Goal: Check status

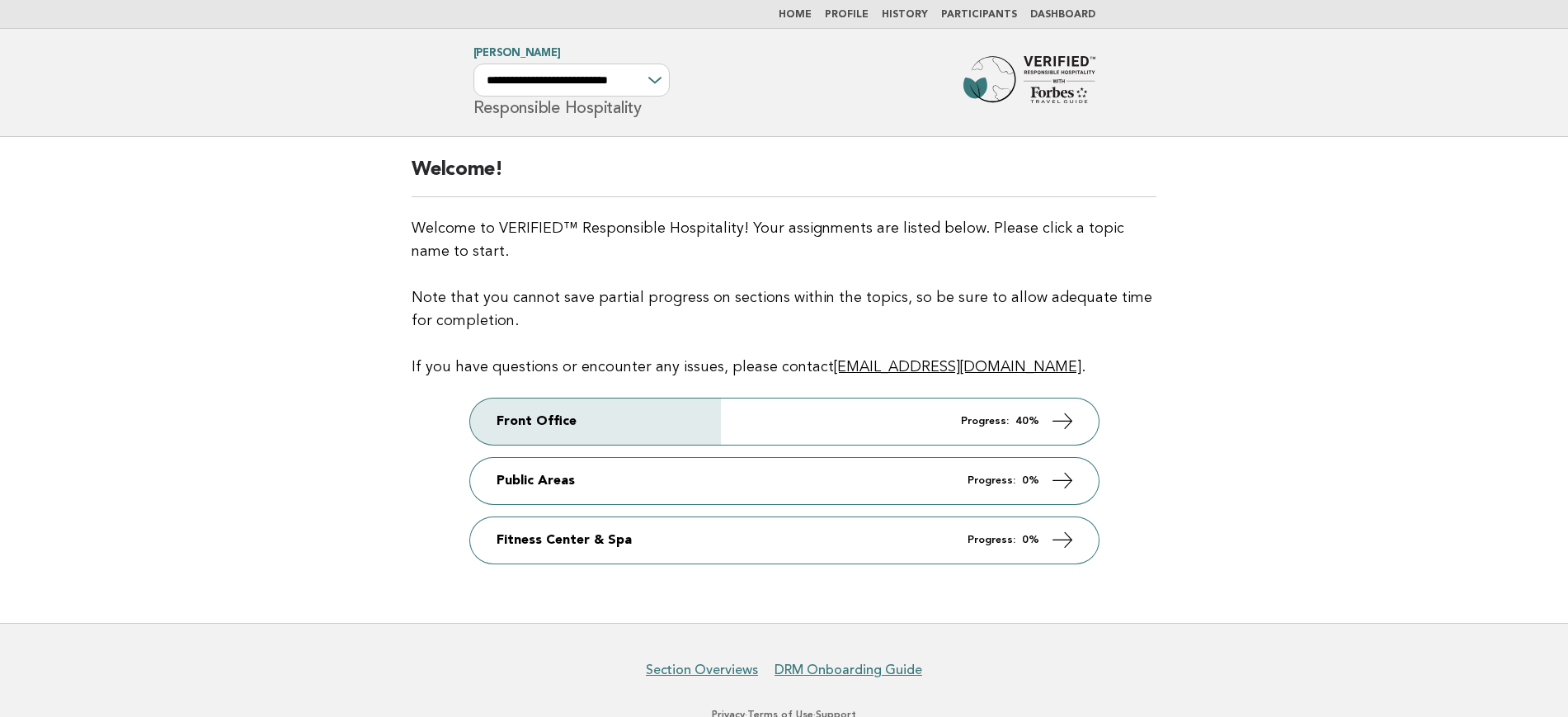
click at [811, 11] on link "Home" at bounding box center [794, 15] width 33 height 10
click at [1065, 16] on link "Dashboard" at bounding box center [1062, 15] width 65 height 10
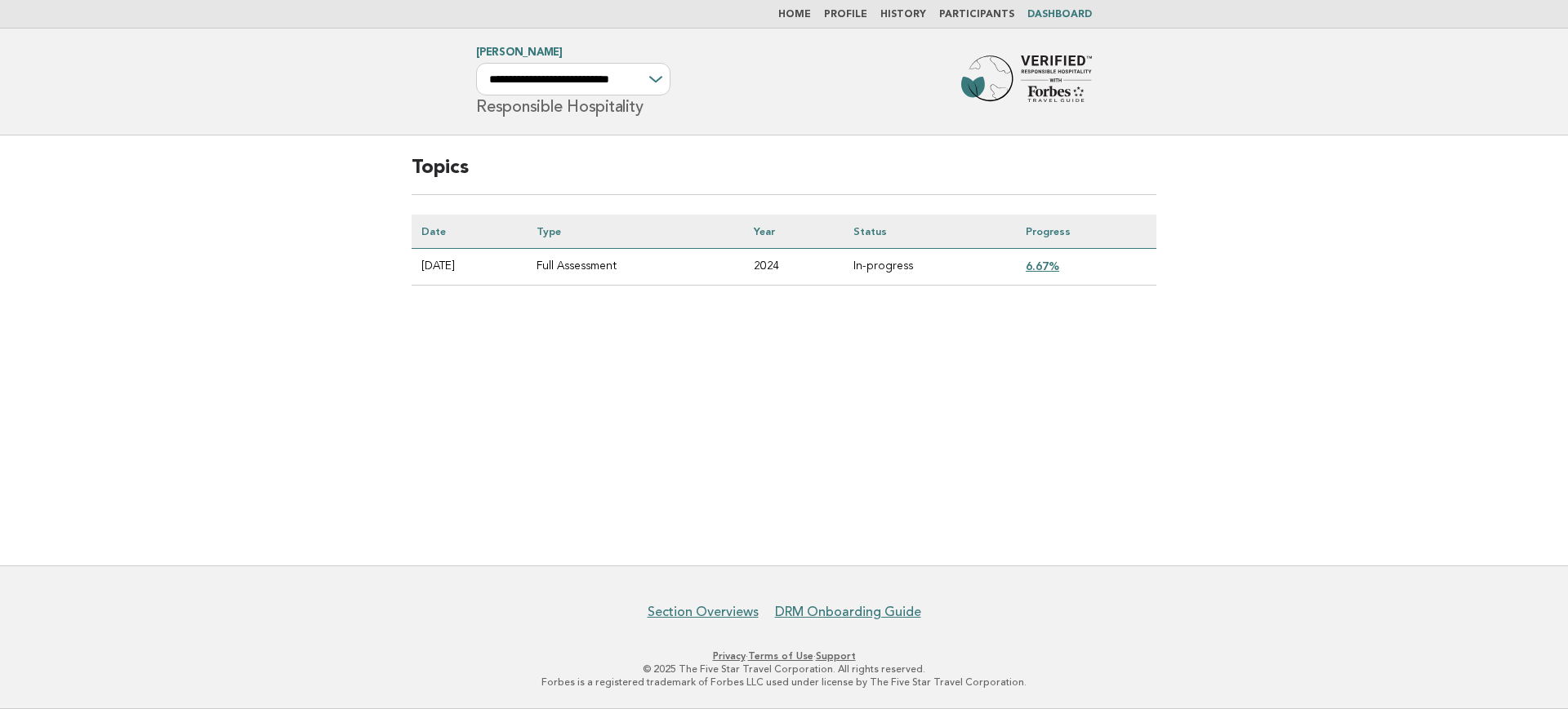
click at [1049, 266] on link "6.67%" at bounding box center [1042, 266] width 34 height 13
